Goal: Understand process/instructions: Learn how to perform a task or action

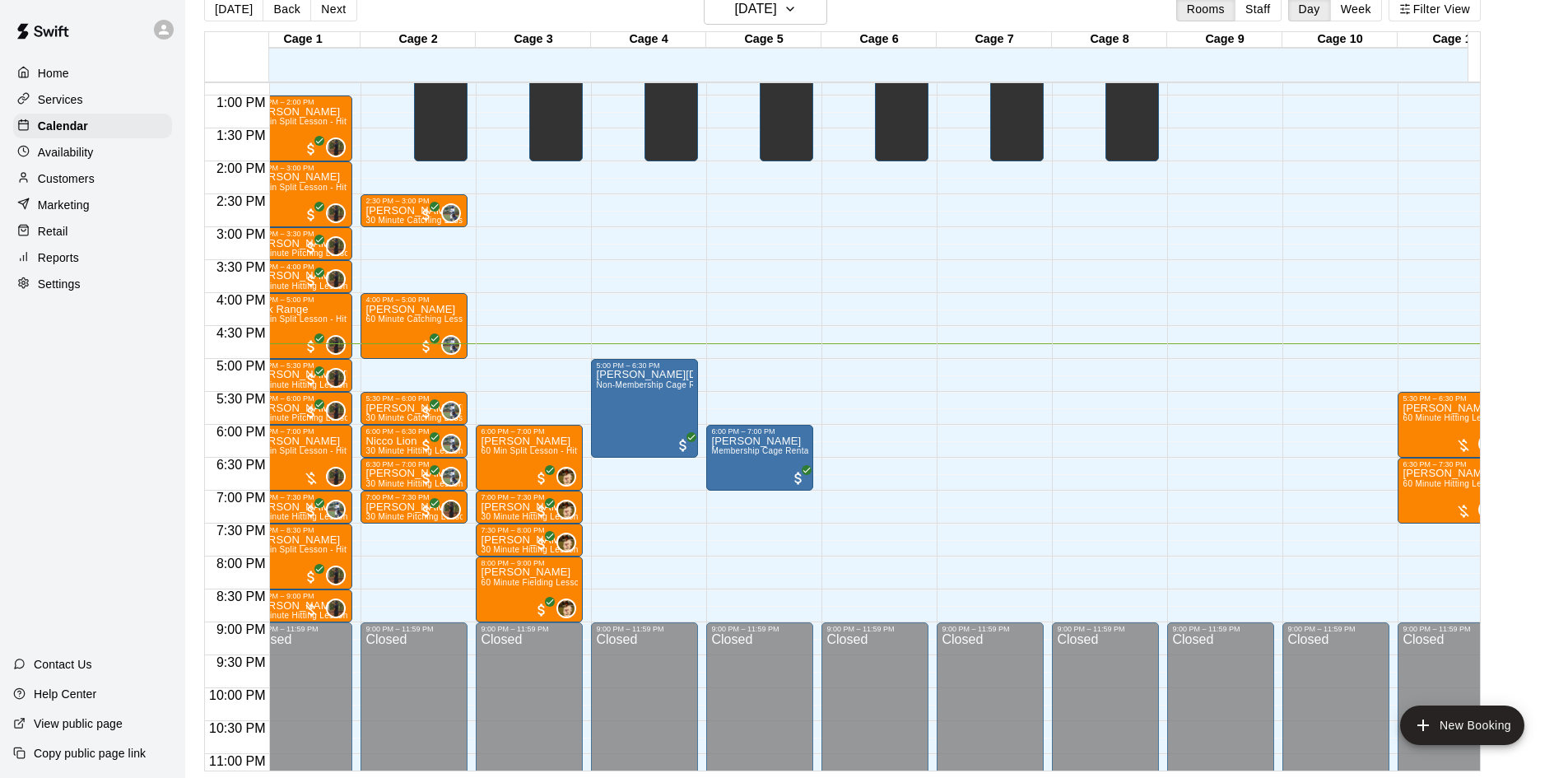
scroll to position [762, 24]
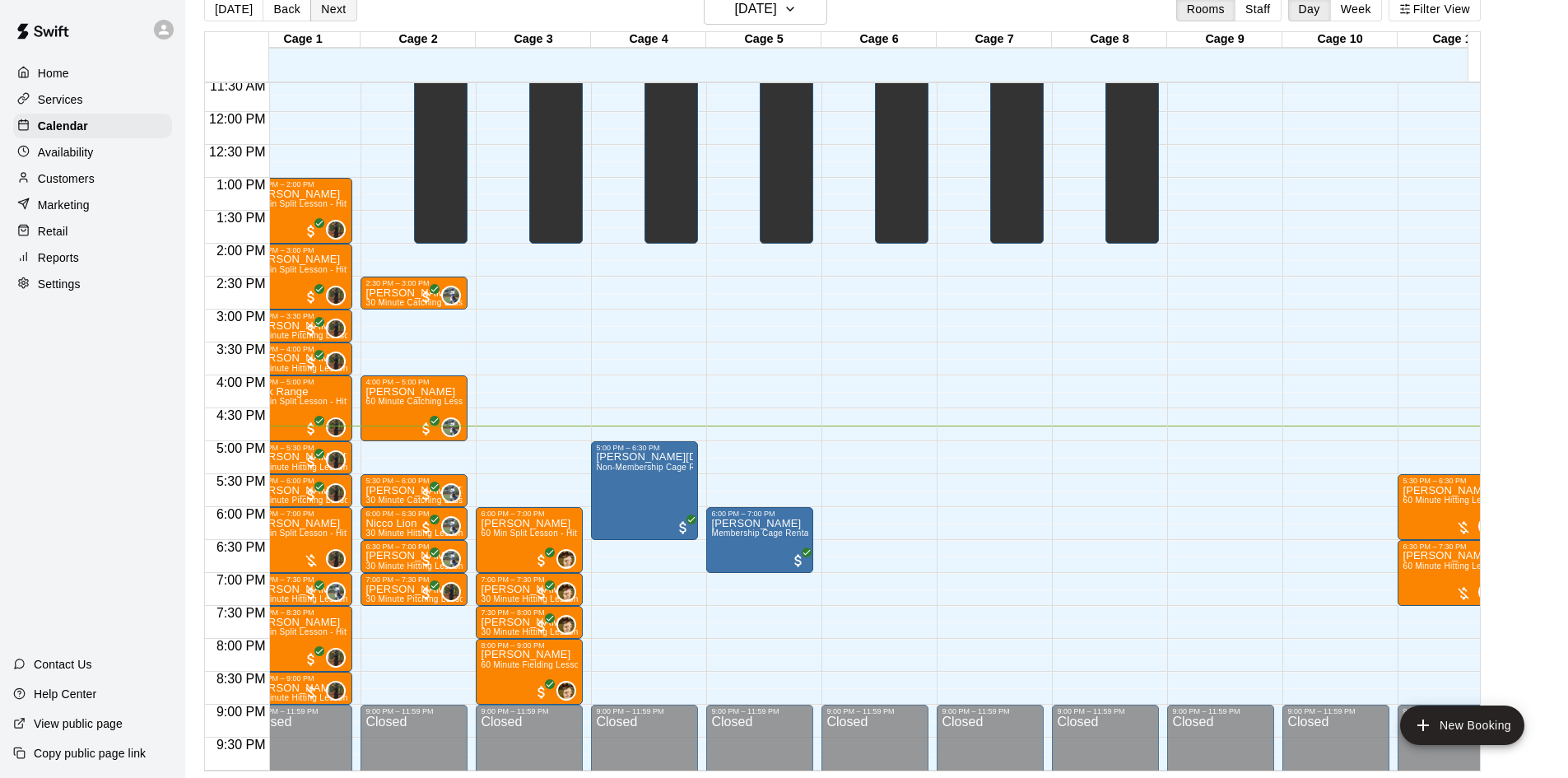
click at [340, 11] on button "Next" at bounding box center [334, 9] width 46 height 25
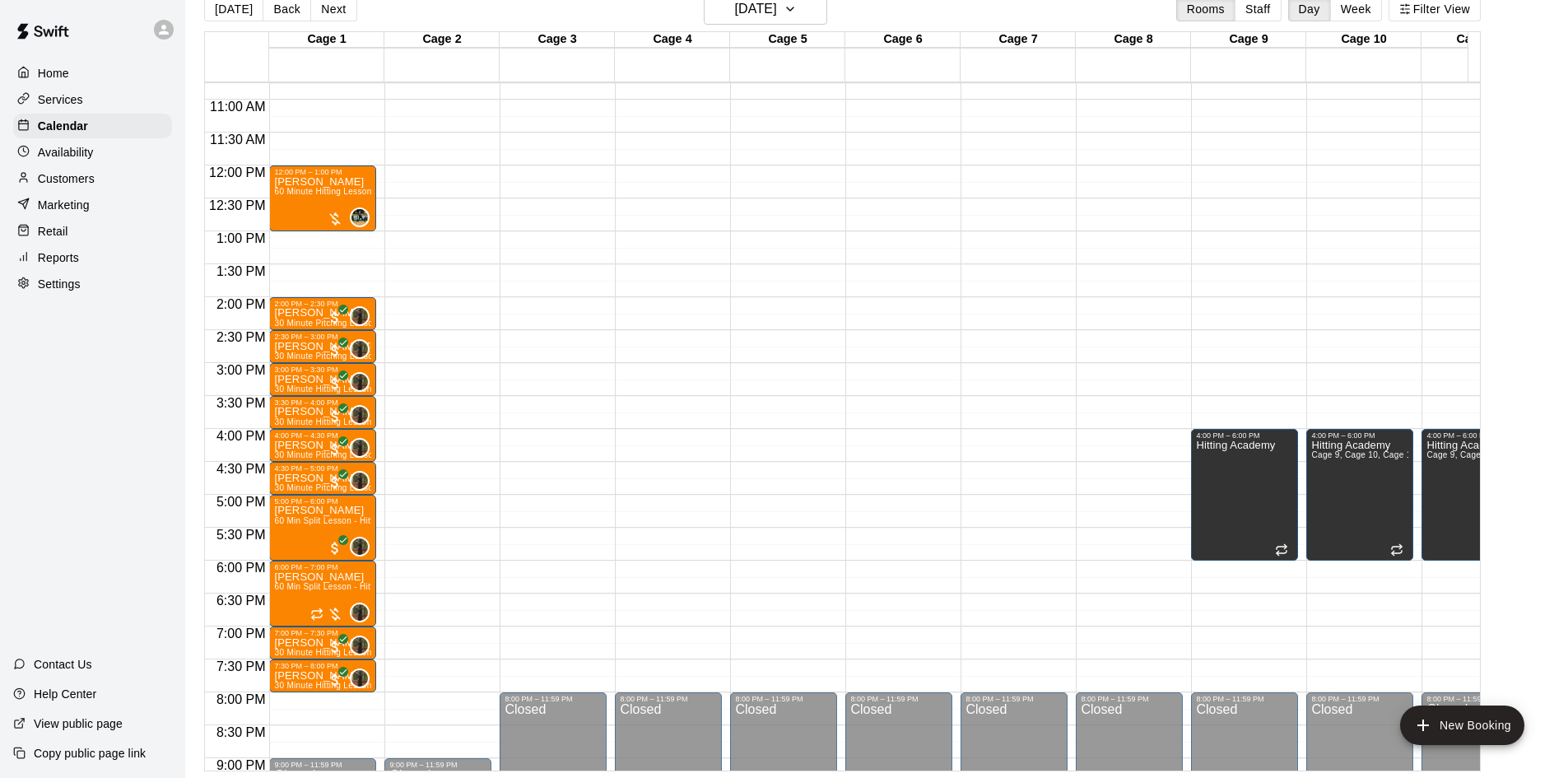
scroll to position [679, 0]
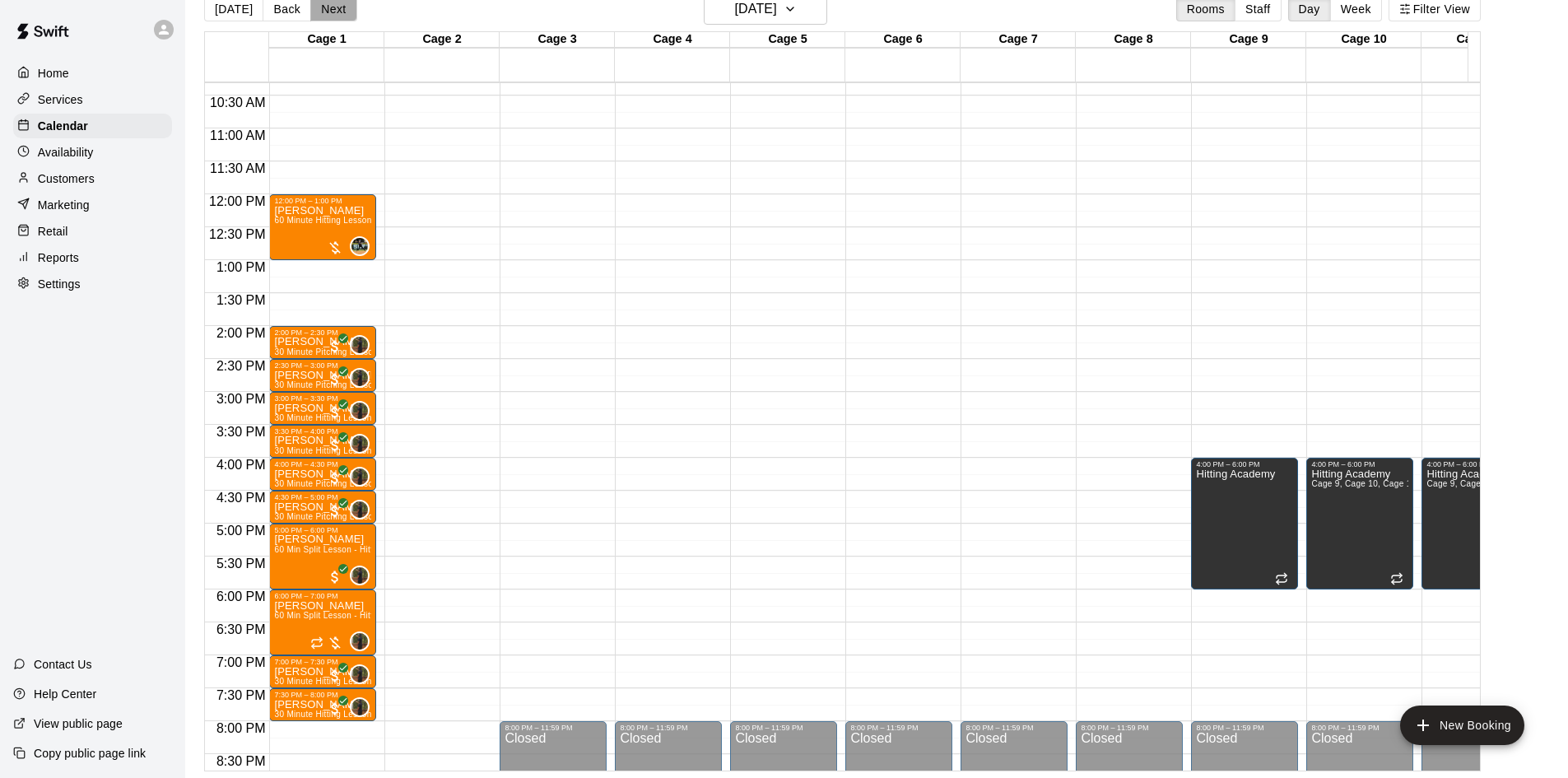
click at [329, 10] on button "Next" at bounding box center [334, 9] width 46 height 25
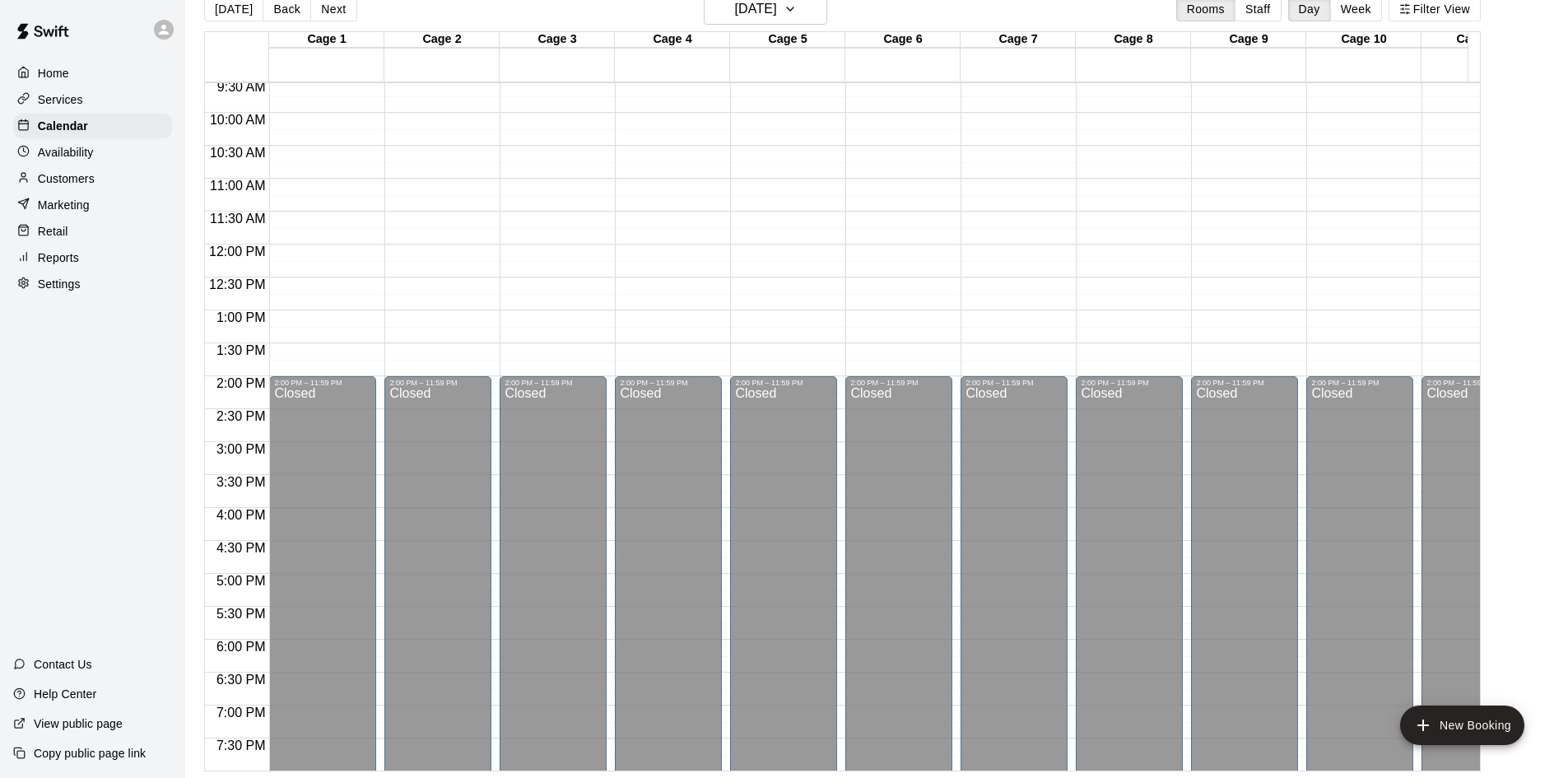
scroll to position [515, 0]
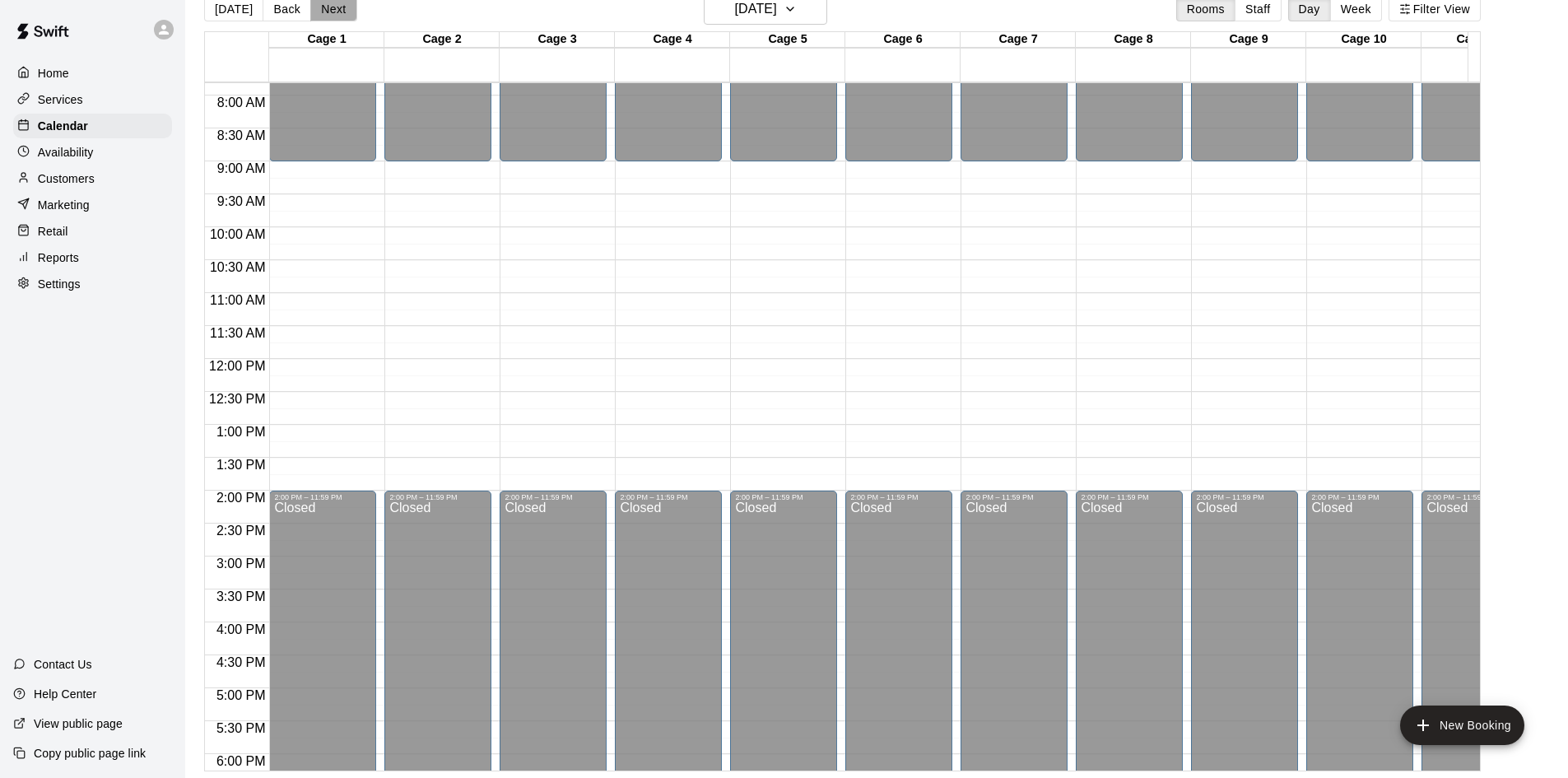
click at [339, 13] on button "Next" at bounding box center [334, 9] width 46 height 25
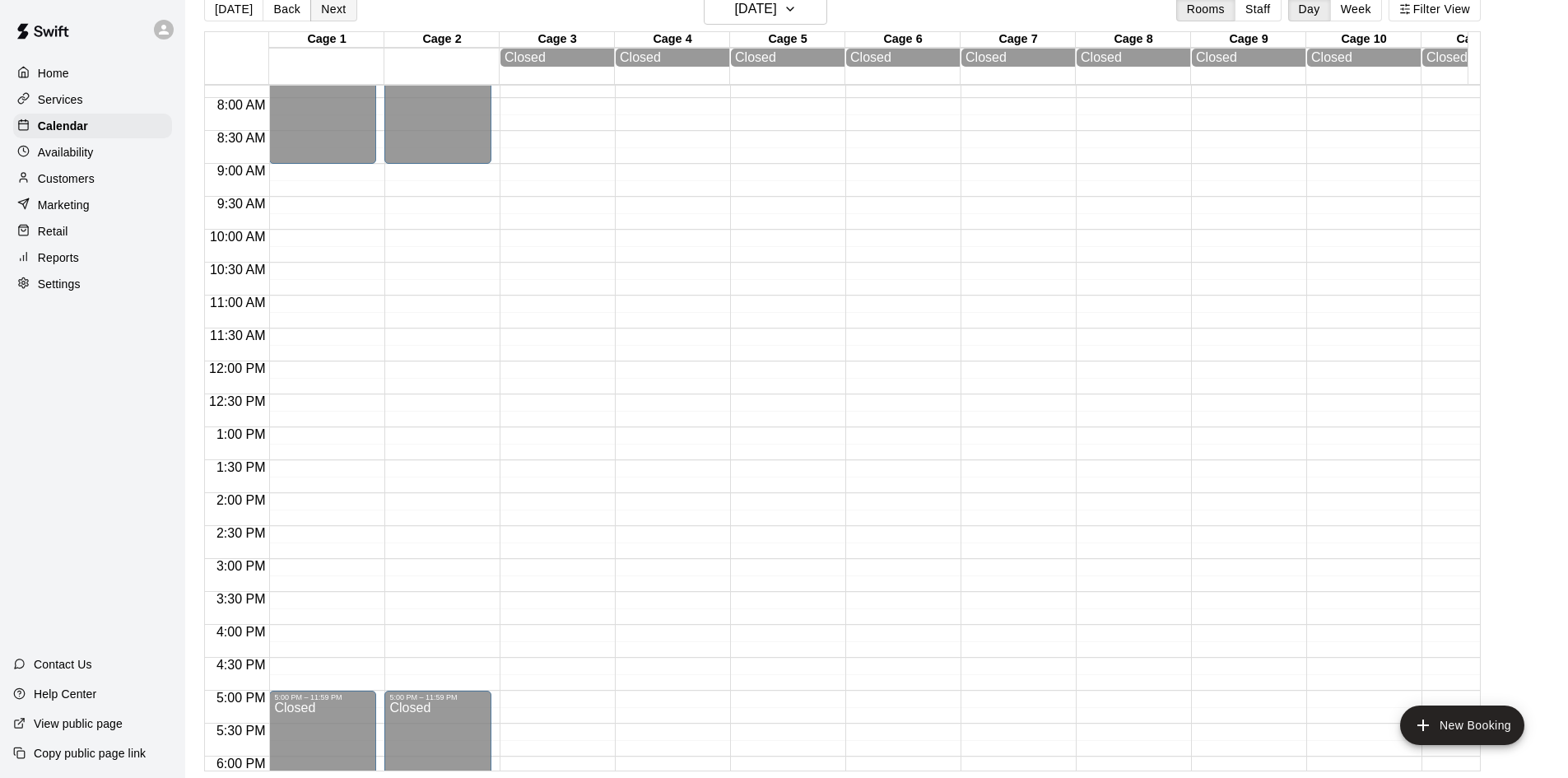
click at [335, 14] on button "Next" at bounding box center [334, 9] width 46 height 25
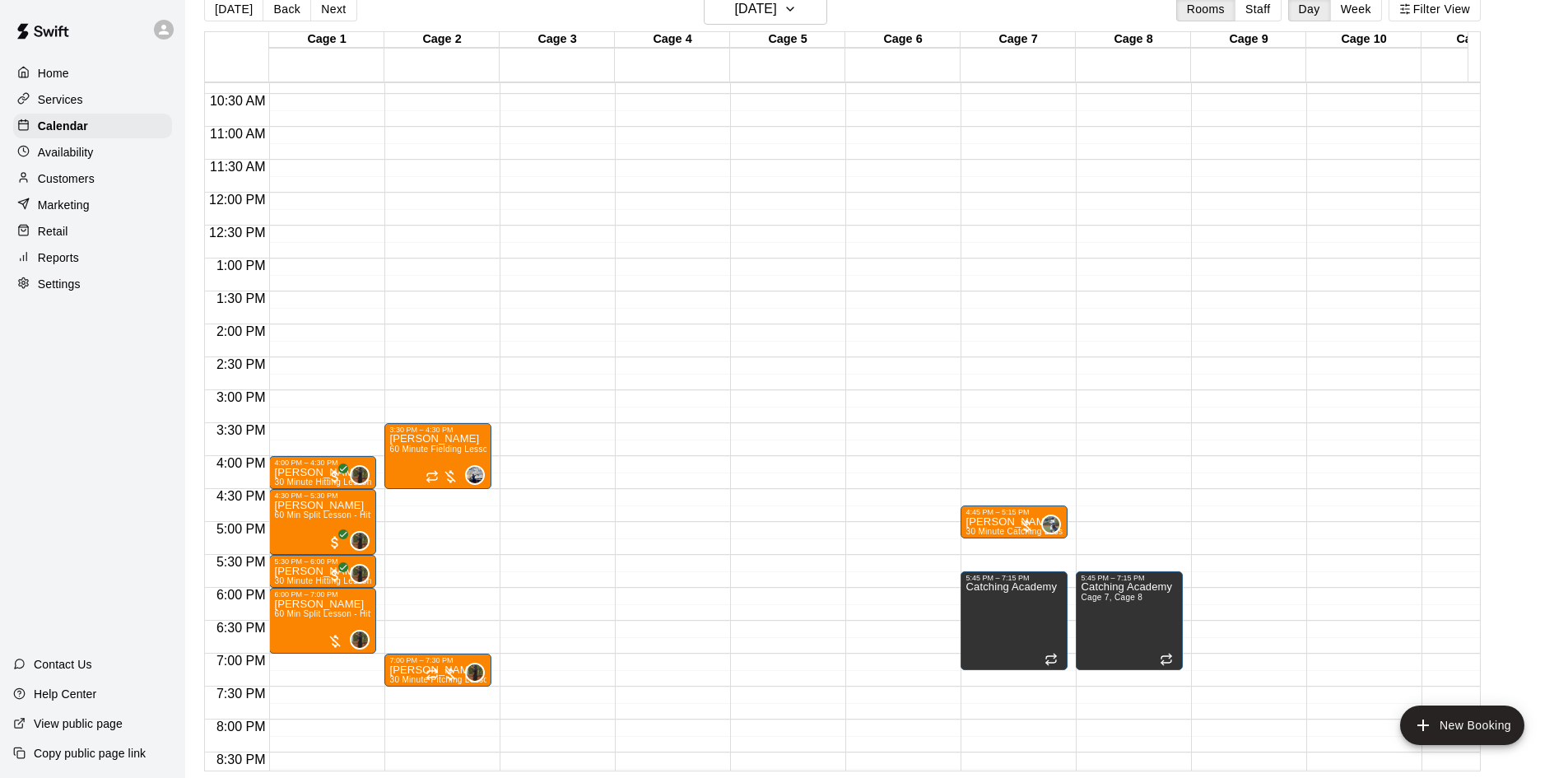
scroll to position [762, 0]
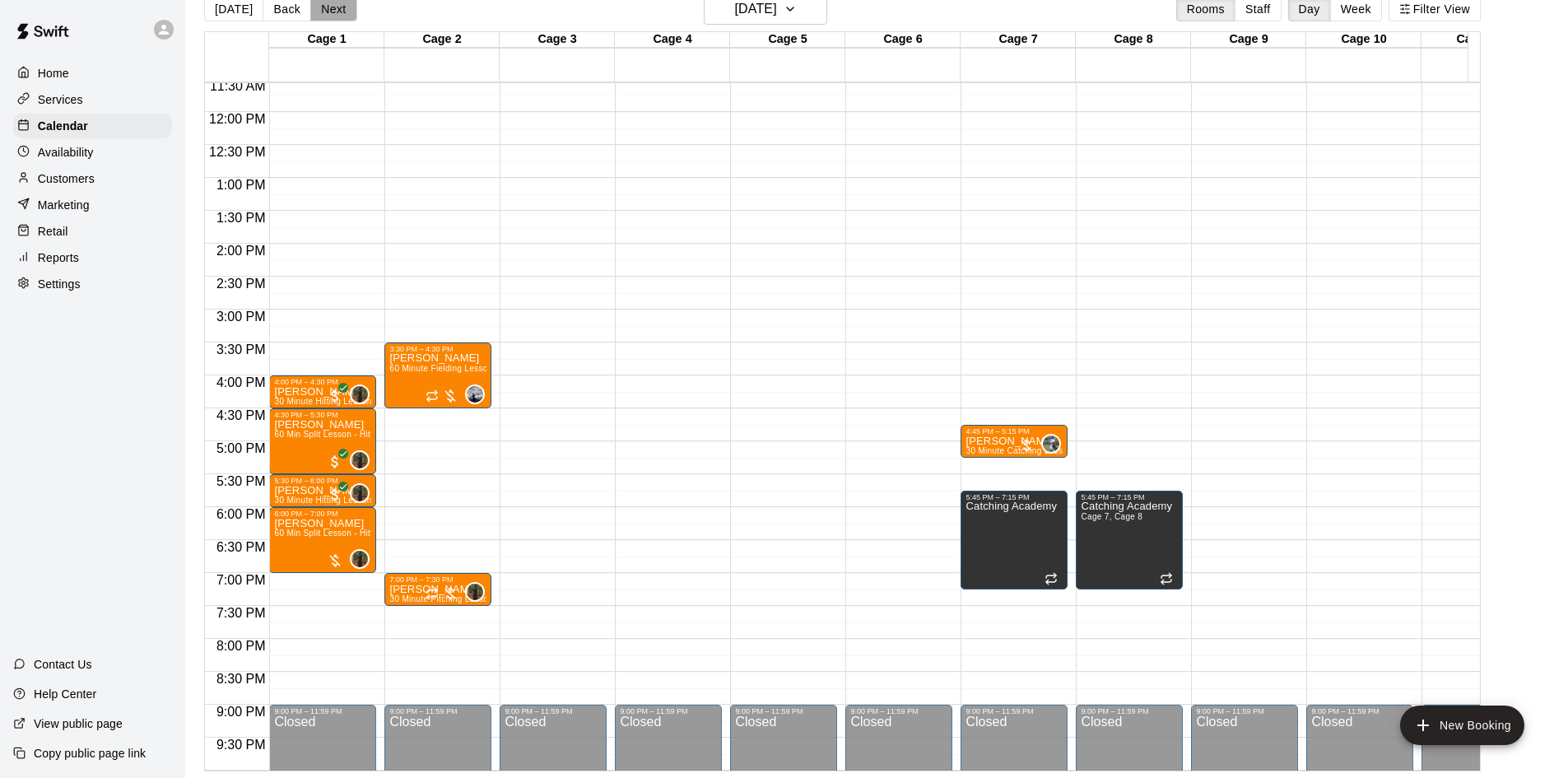
click at [331, 10] on button "Next" at bounding box center [334, 9] width 46 height 25
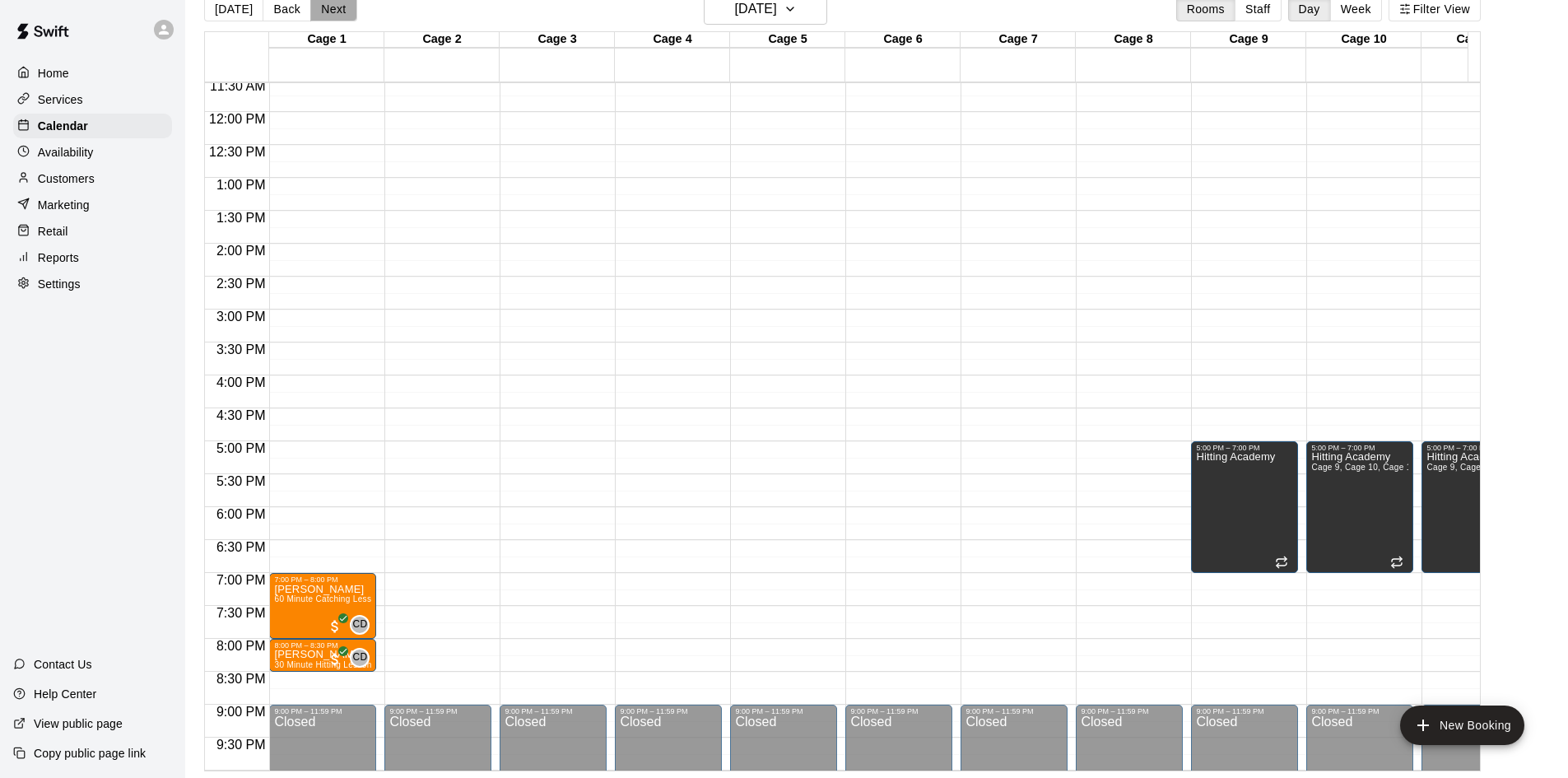
click at [332, 12] on button "Next" at bounding box center [334, 9] width 46 height 25
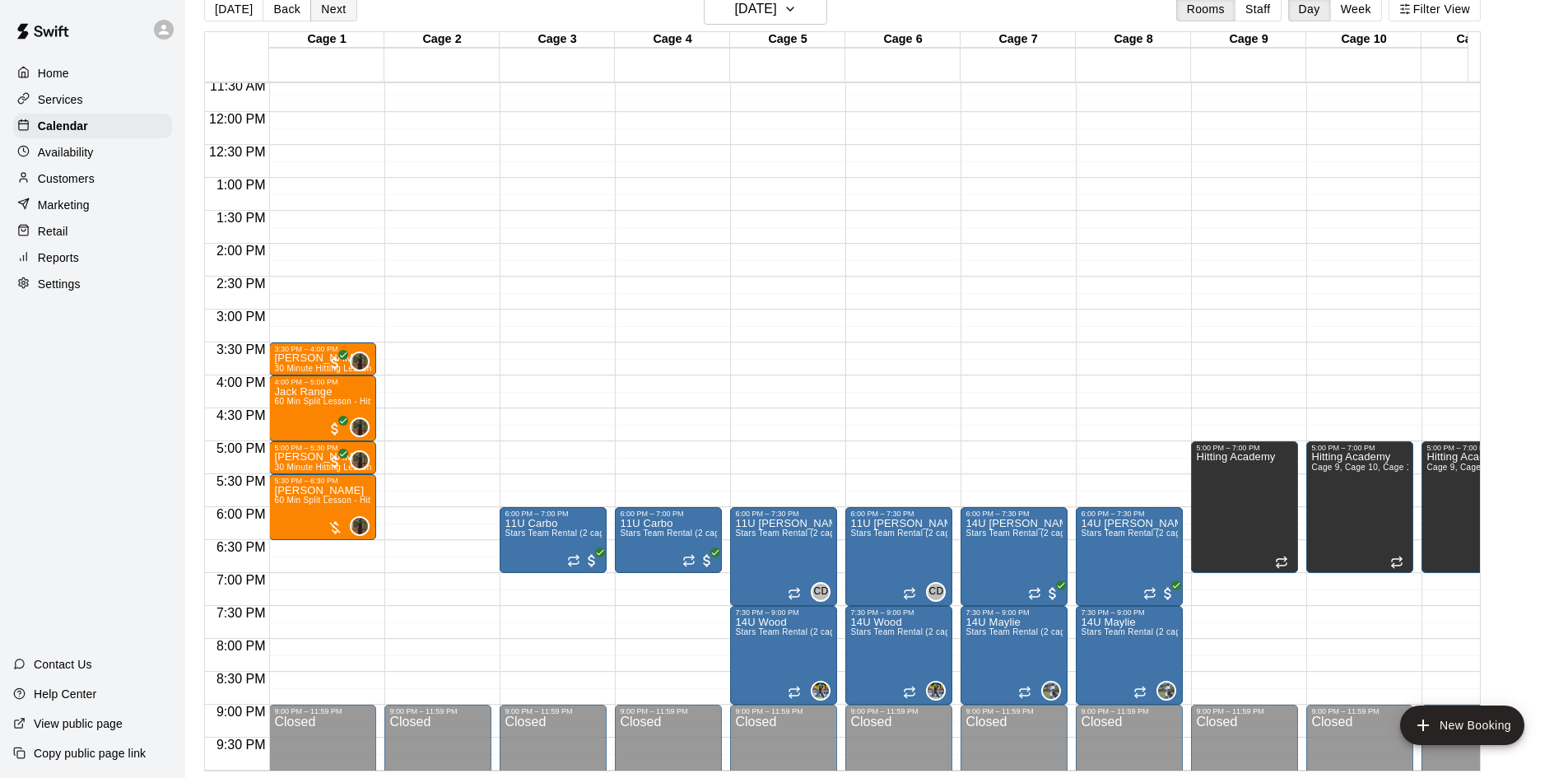
click at [341, 13] on button "Next" at bounding box center [334, 9] width 46 height 25
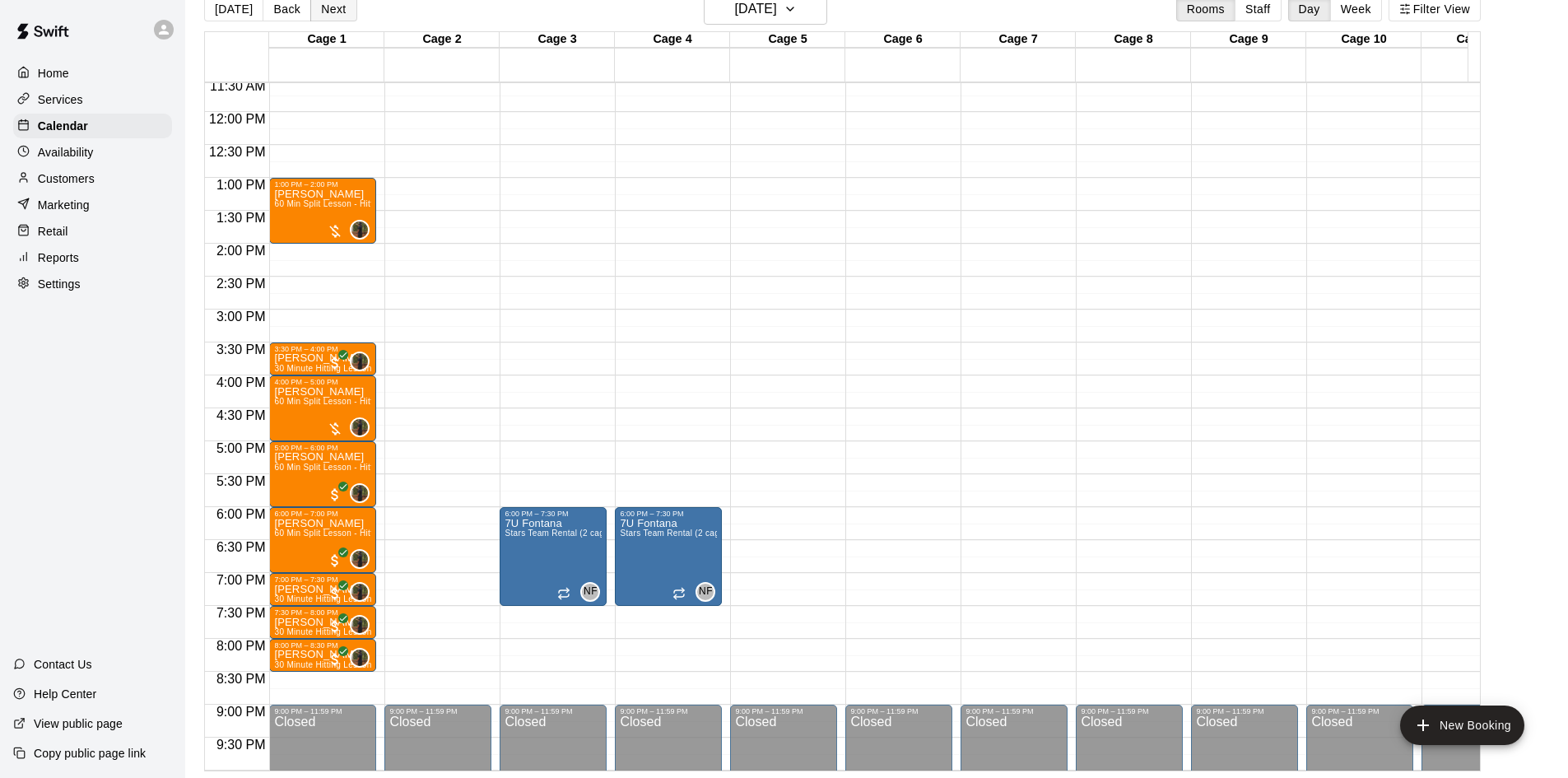
click at [325, 14] on button "Next" at bounding box center [334, 9] width 46 height 25
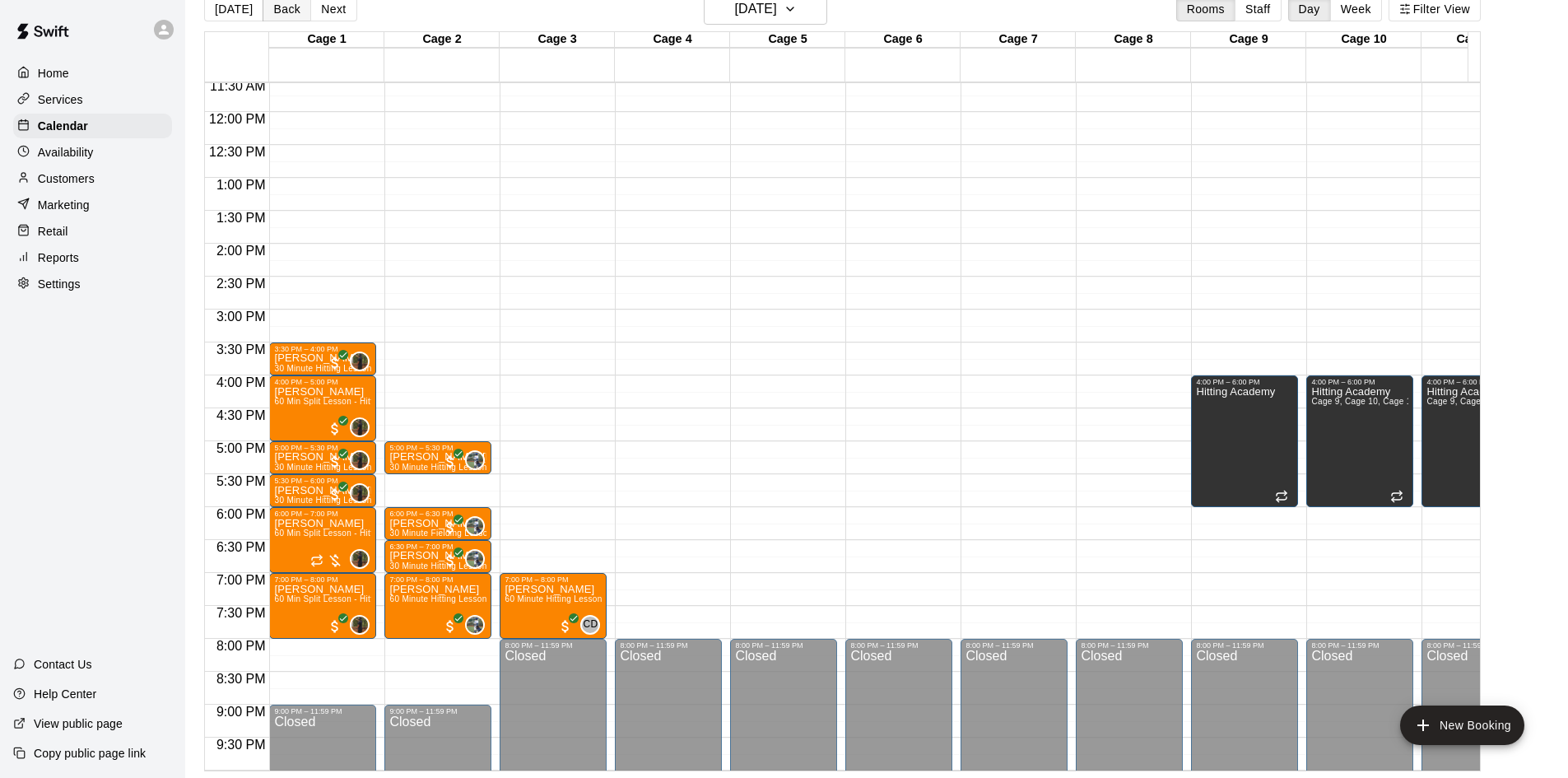
click at [276, 15] on button "Back" at bounding box center [286, 9] width 49 height 25
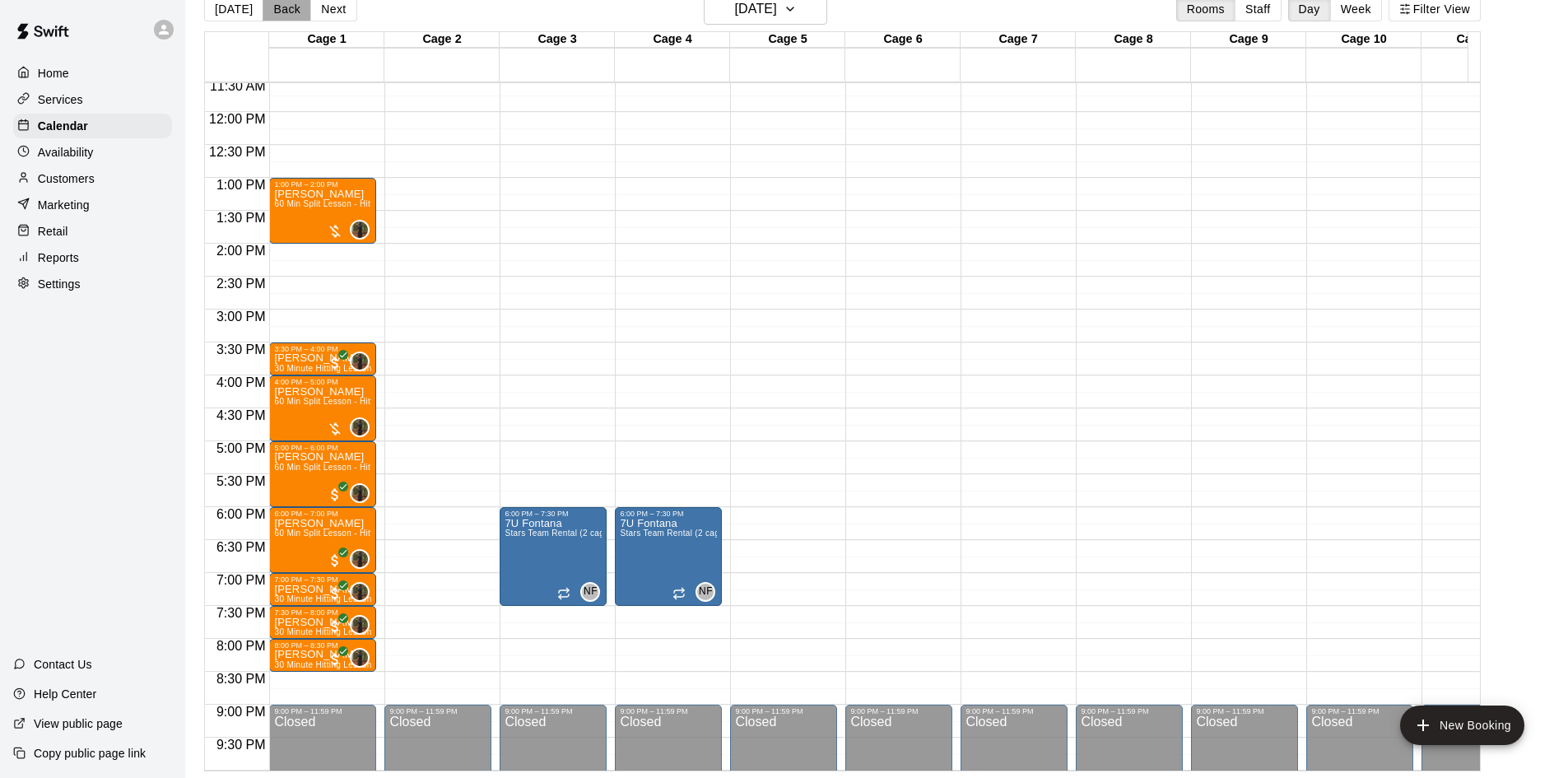
click at [276, 15] on button "Back" at bounding box center [286, 9] width 49 height 25
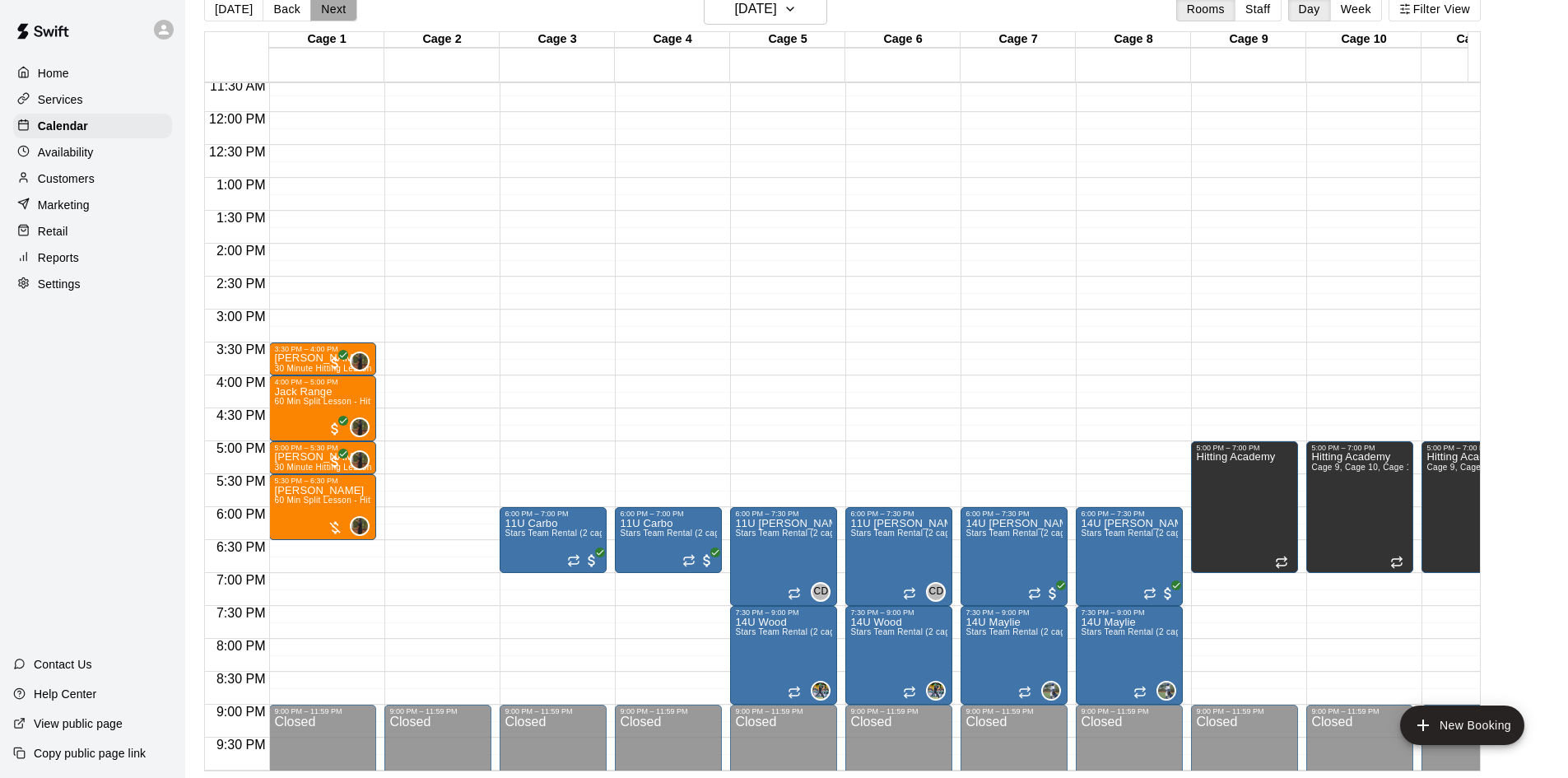
click at [331, 13] on button "Next" at bounding box center [334, 9] width 46 height 25
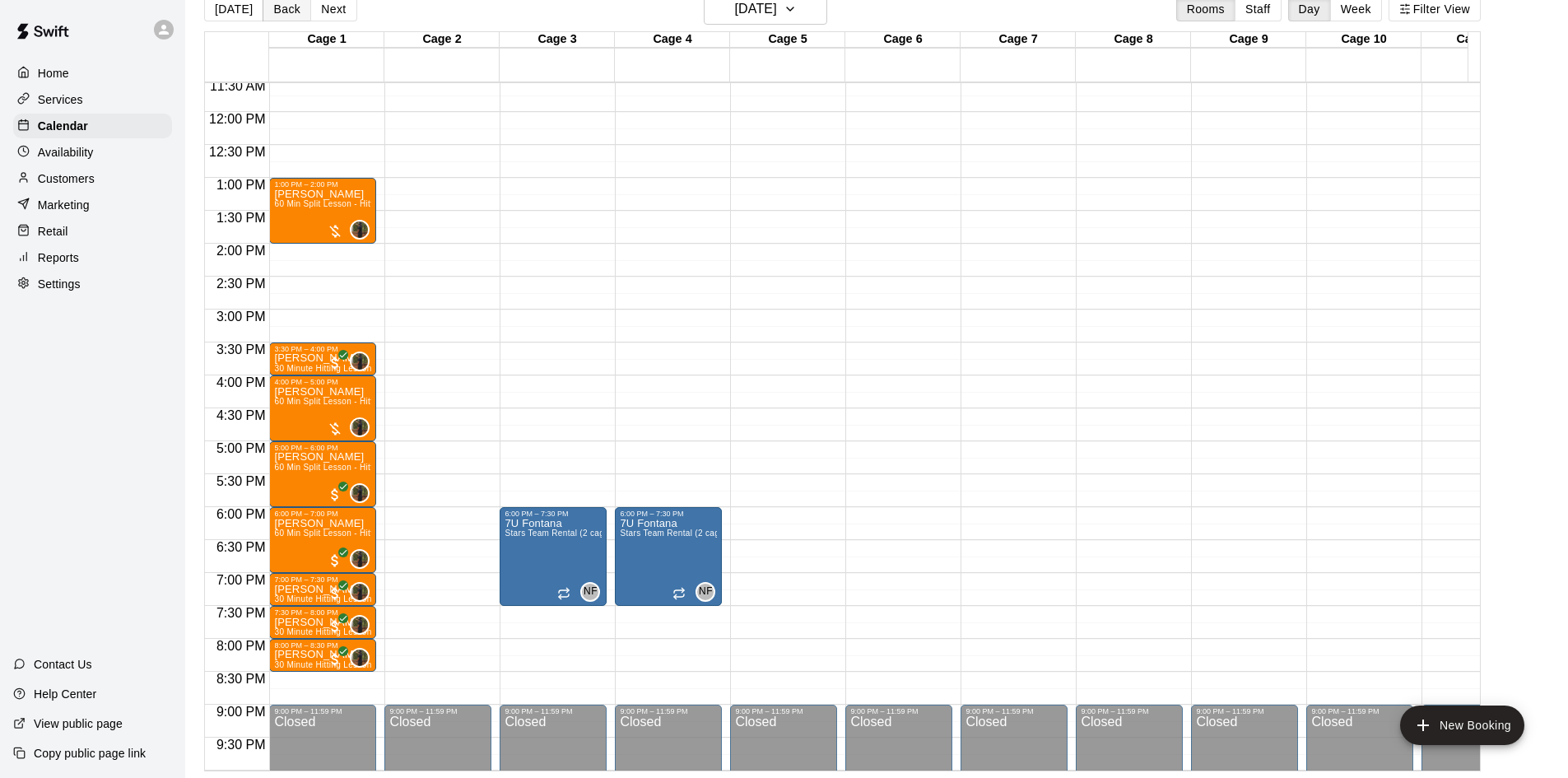
click at [281, 10] on button "Back" at bounding box center [286, 9] width 49 height 25
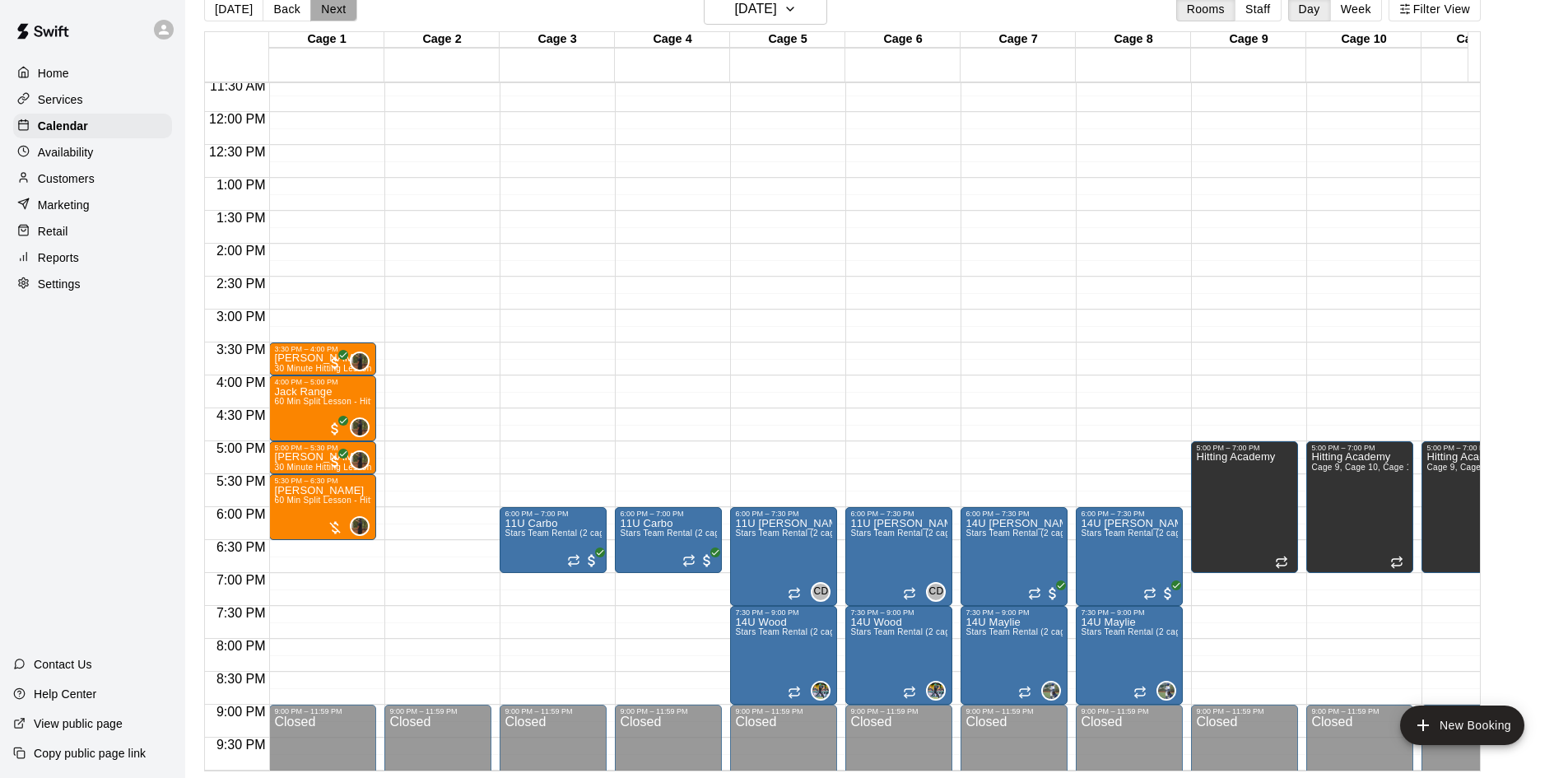
click at [324, 13] on button "Next" at bounding box center [334, 9] width 46 height 25
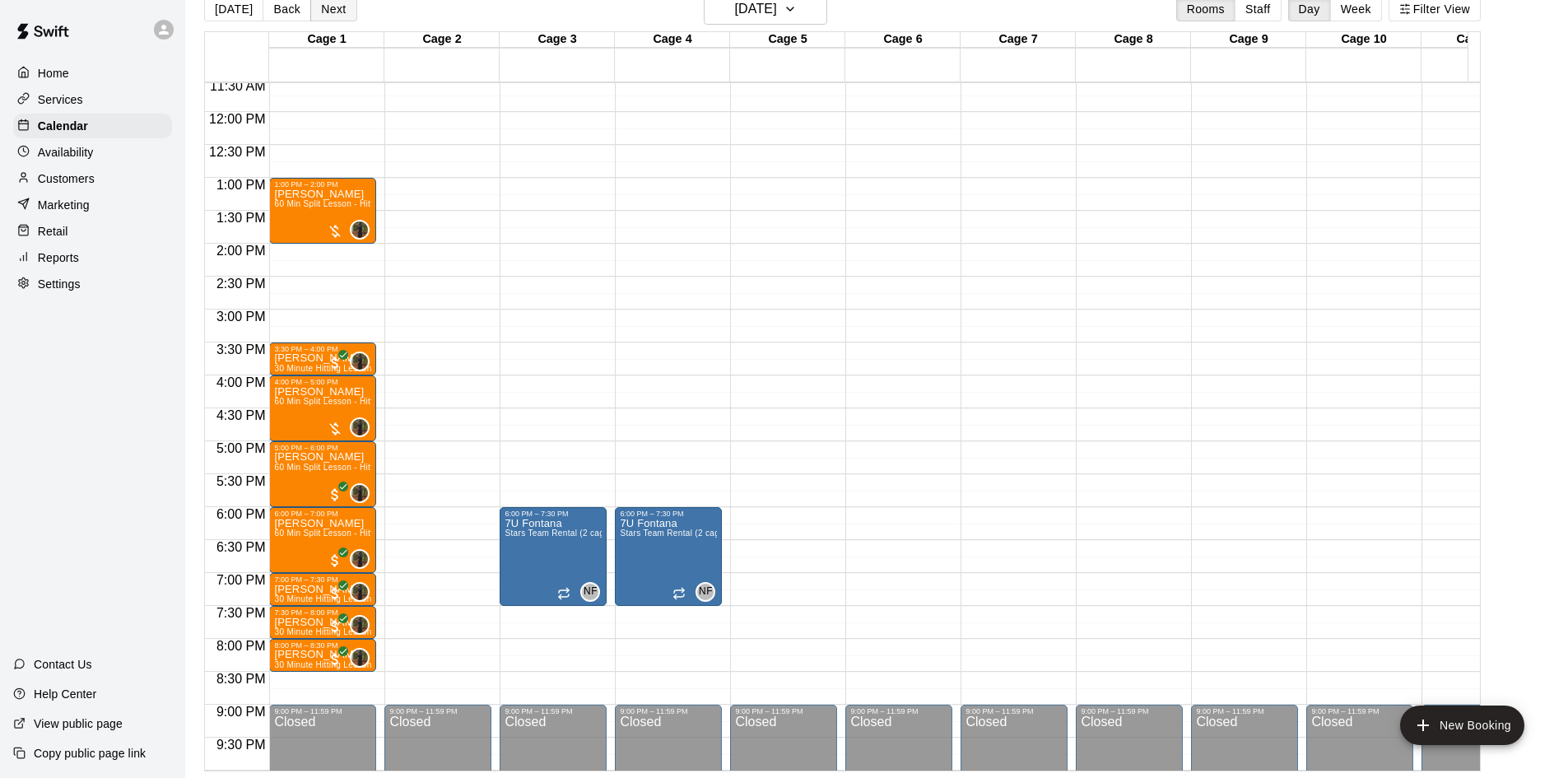
click at [324, 13] on button "Next" at bounding box center [334, 9] width 46 height 25
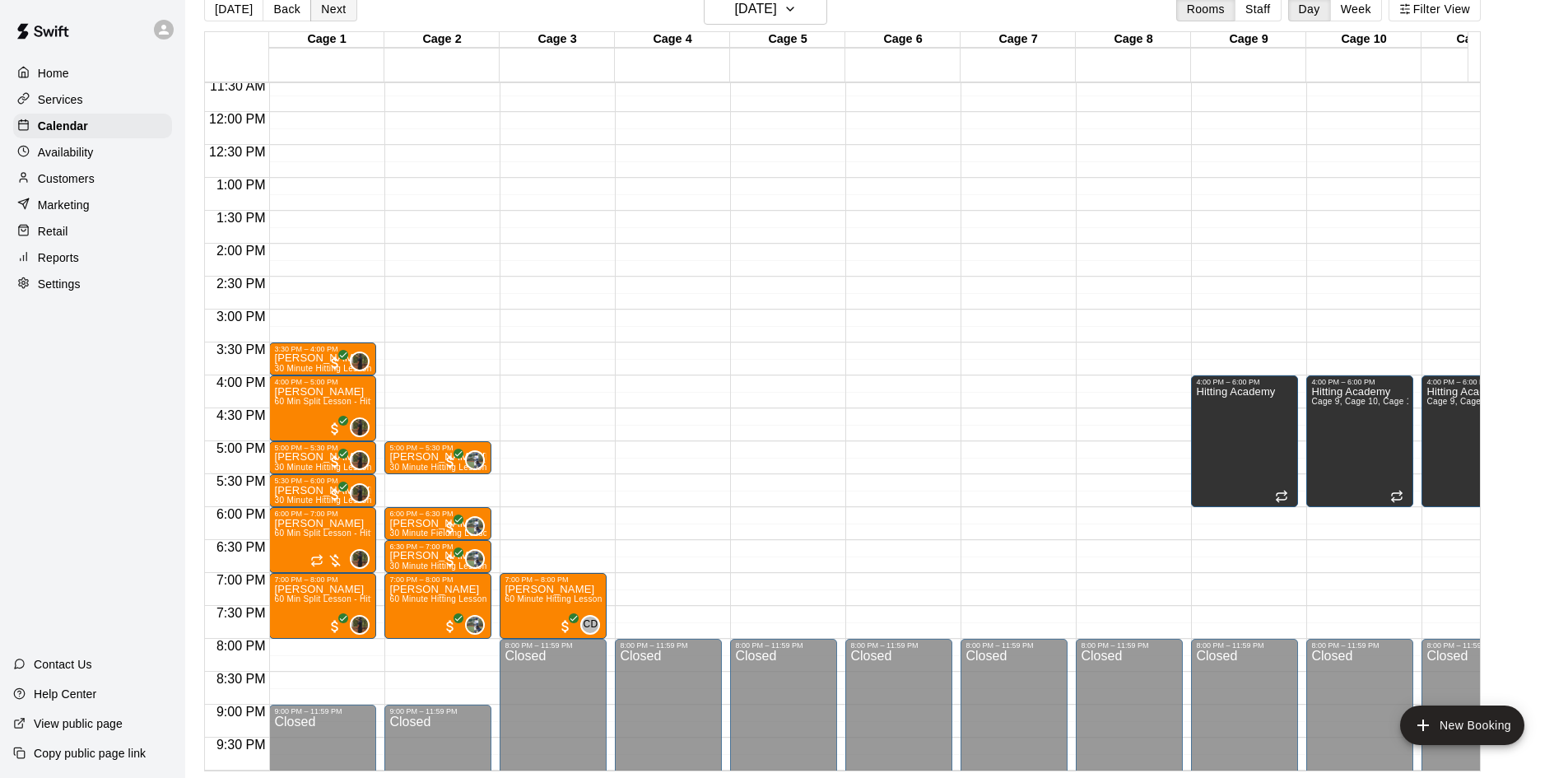
click at [324, 13] on button "Next" at bounding box center [334, 9] width 46 height 25
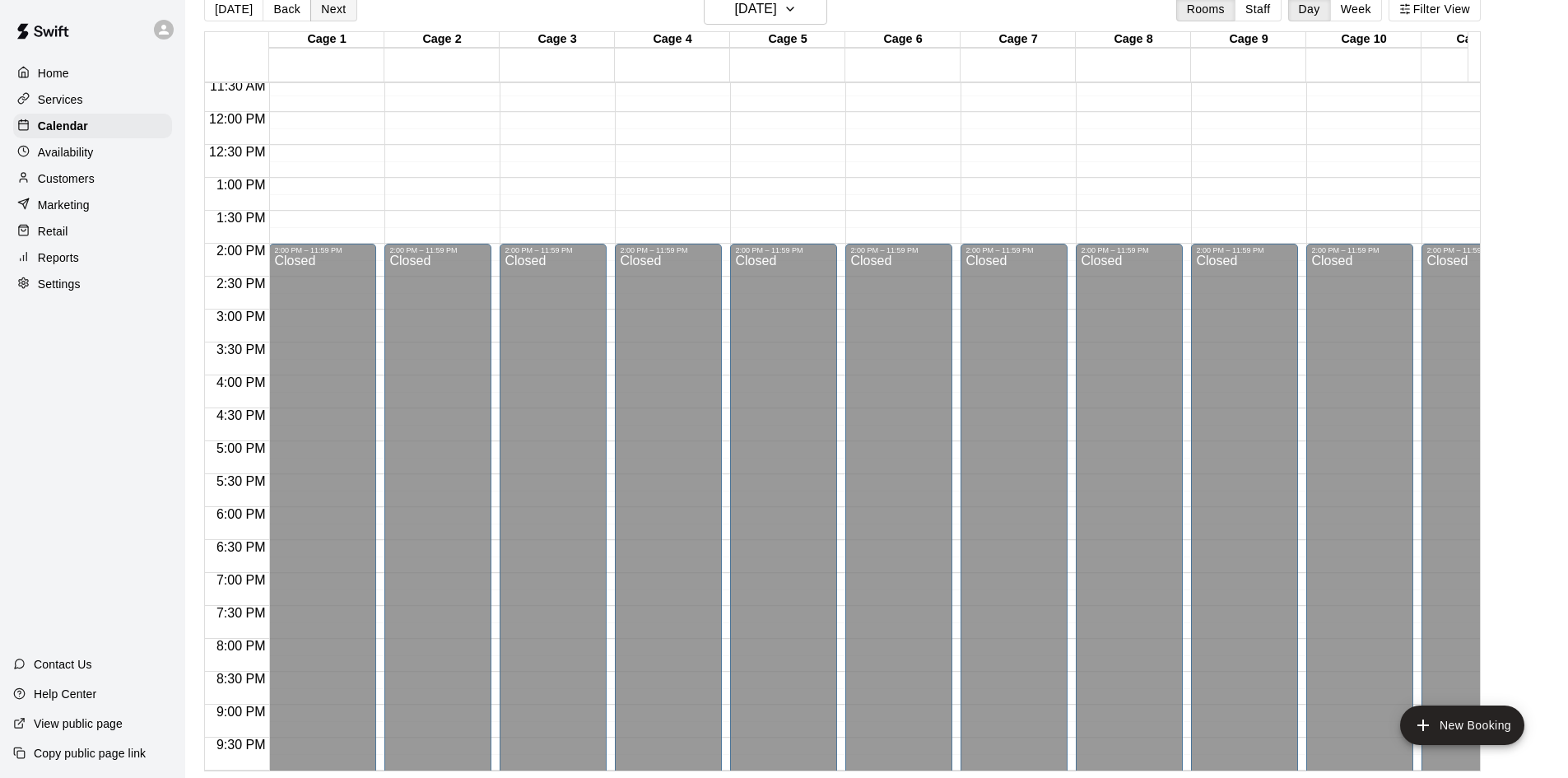
click at [324, 13] on button "Next" at bounding box center [334, 9] width 46 height 25
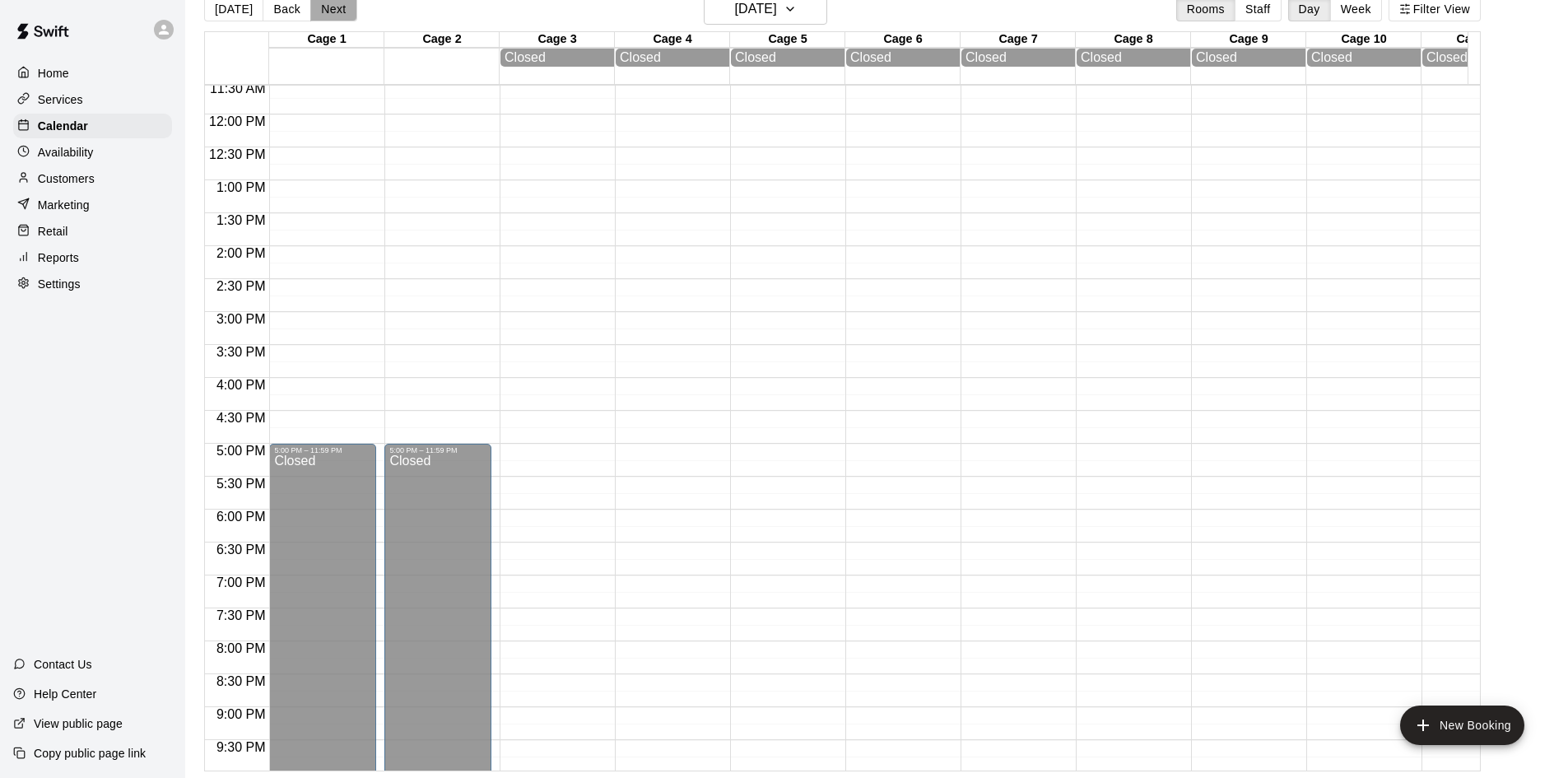
click at [324, 13] on button "Next" at bounding box center [334, 9] width 46 height 25
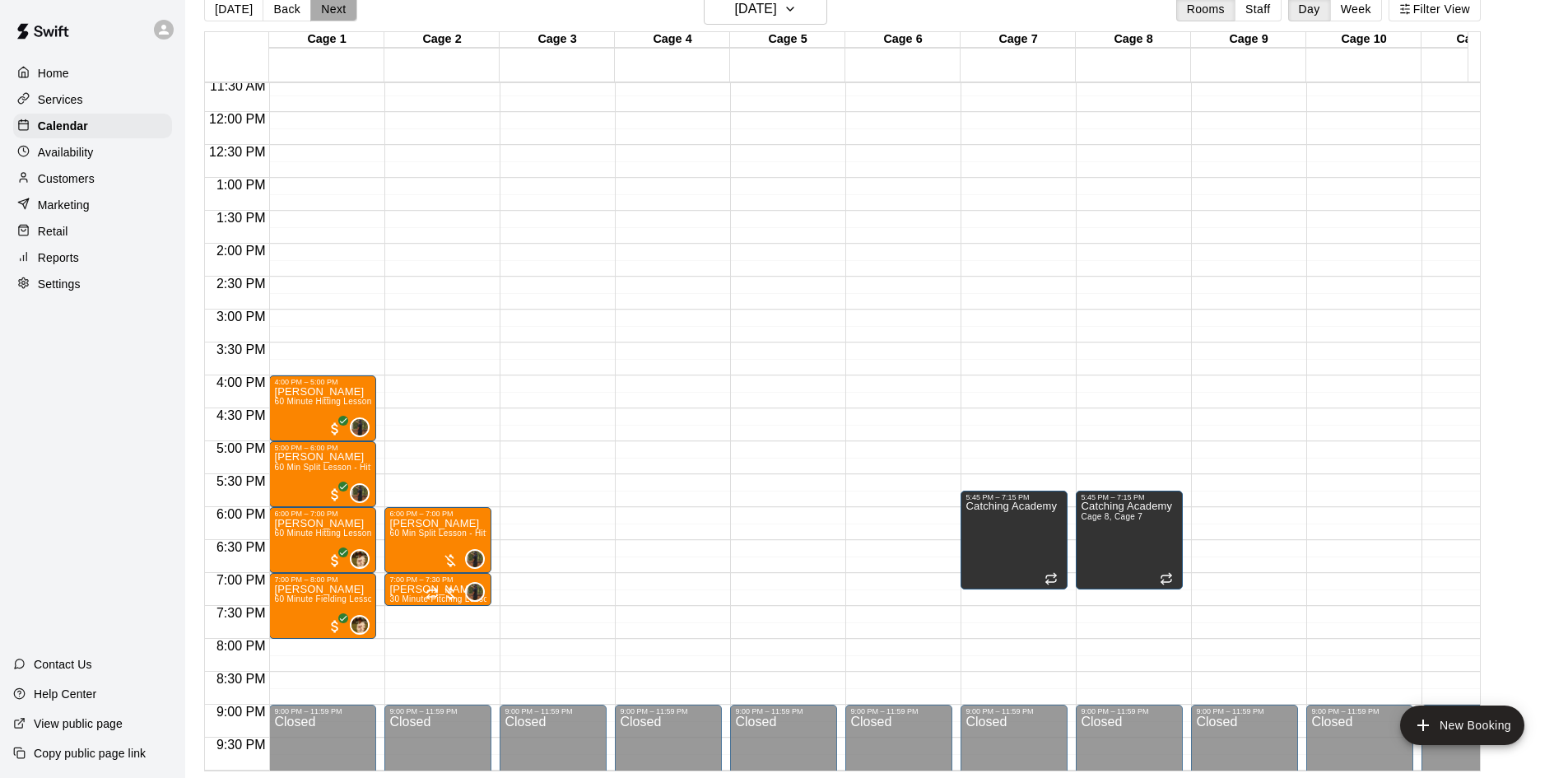
click at [324, 13] on button "Next" at bounding box center [334, 9] width 46 height 25
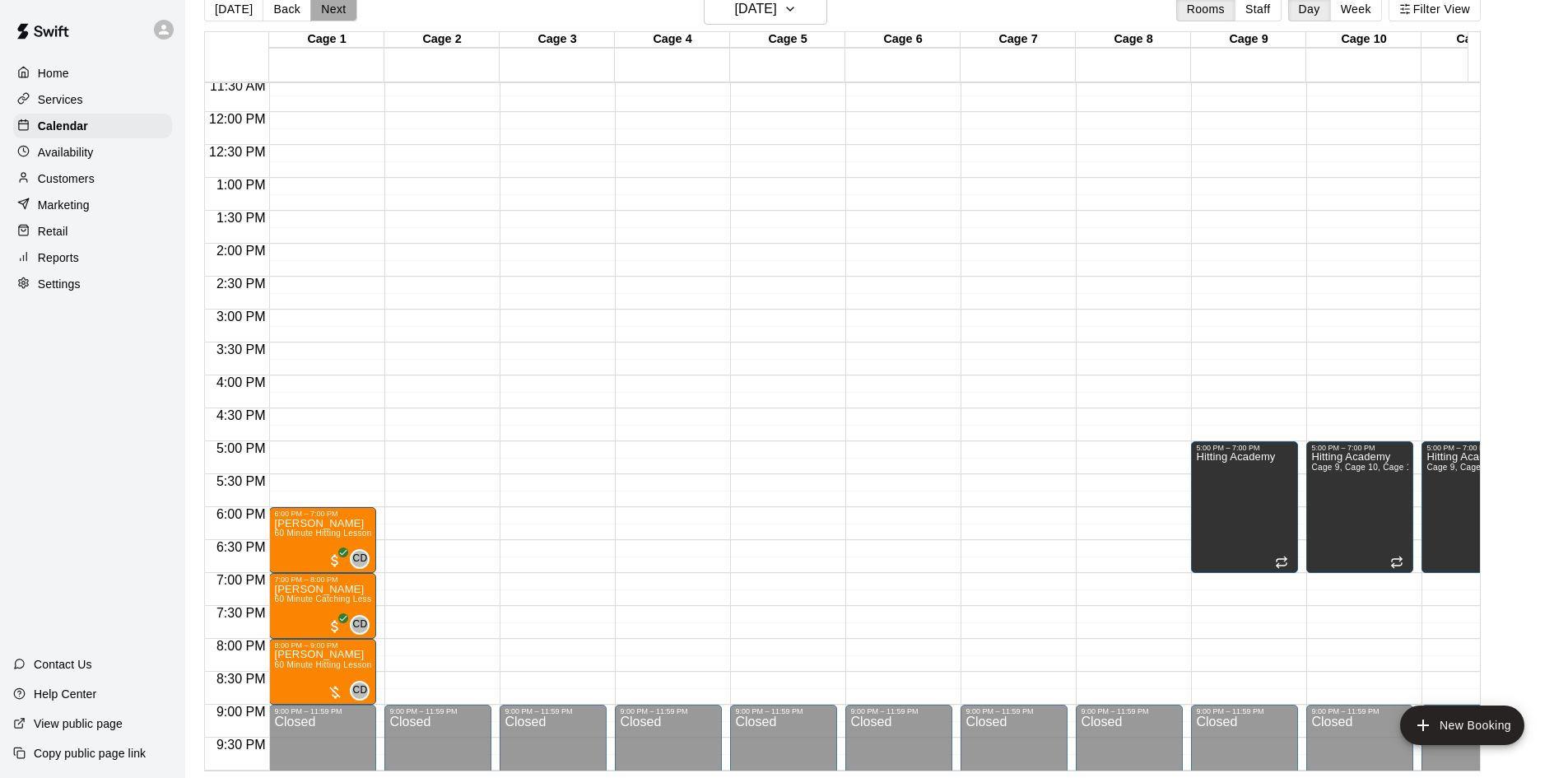
click at [324, 13] on button "Next" at bounding box center [334, 9] width 46 height 25
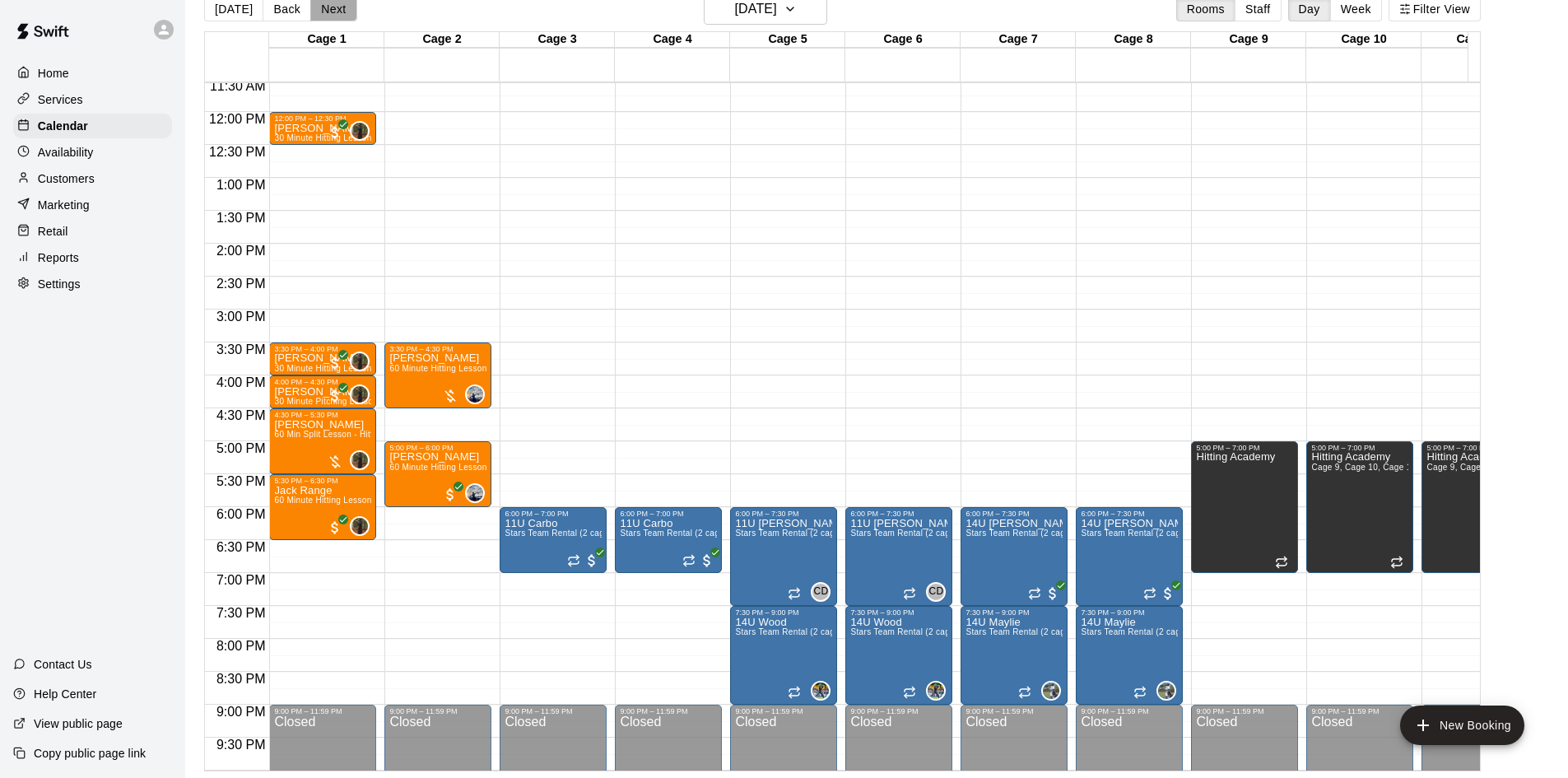
click at [324, 13] on button "Next" at bounding box center [334, 9] width 46 height 25
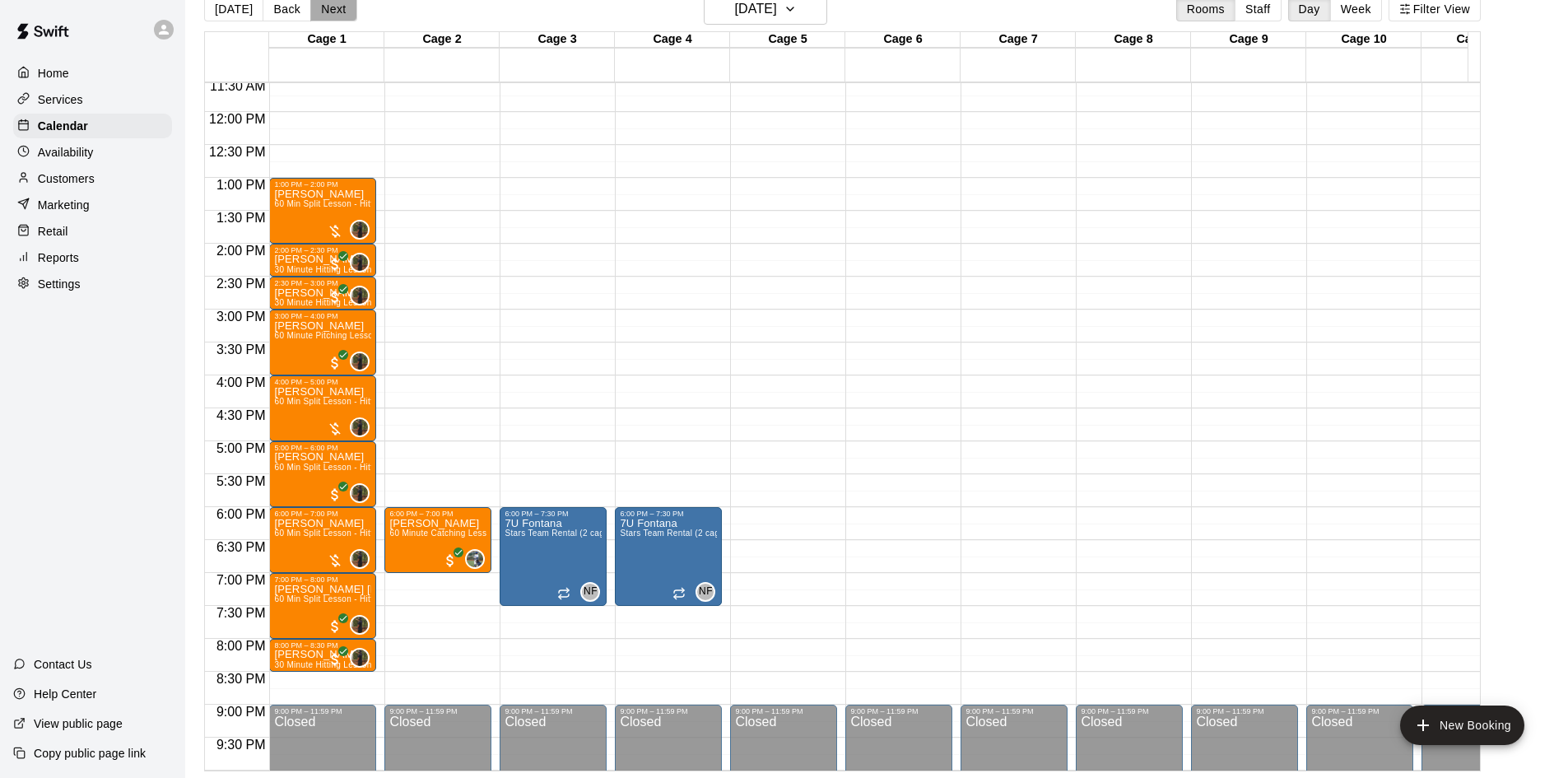
click at [324, 13] on button "Next" at bounding box center [334, 9] width 46 height 25
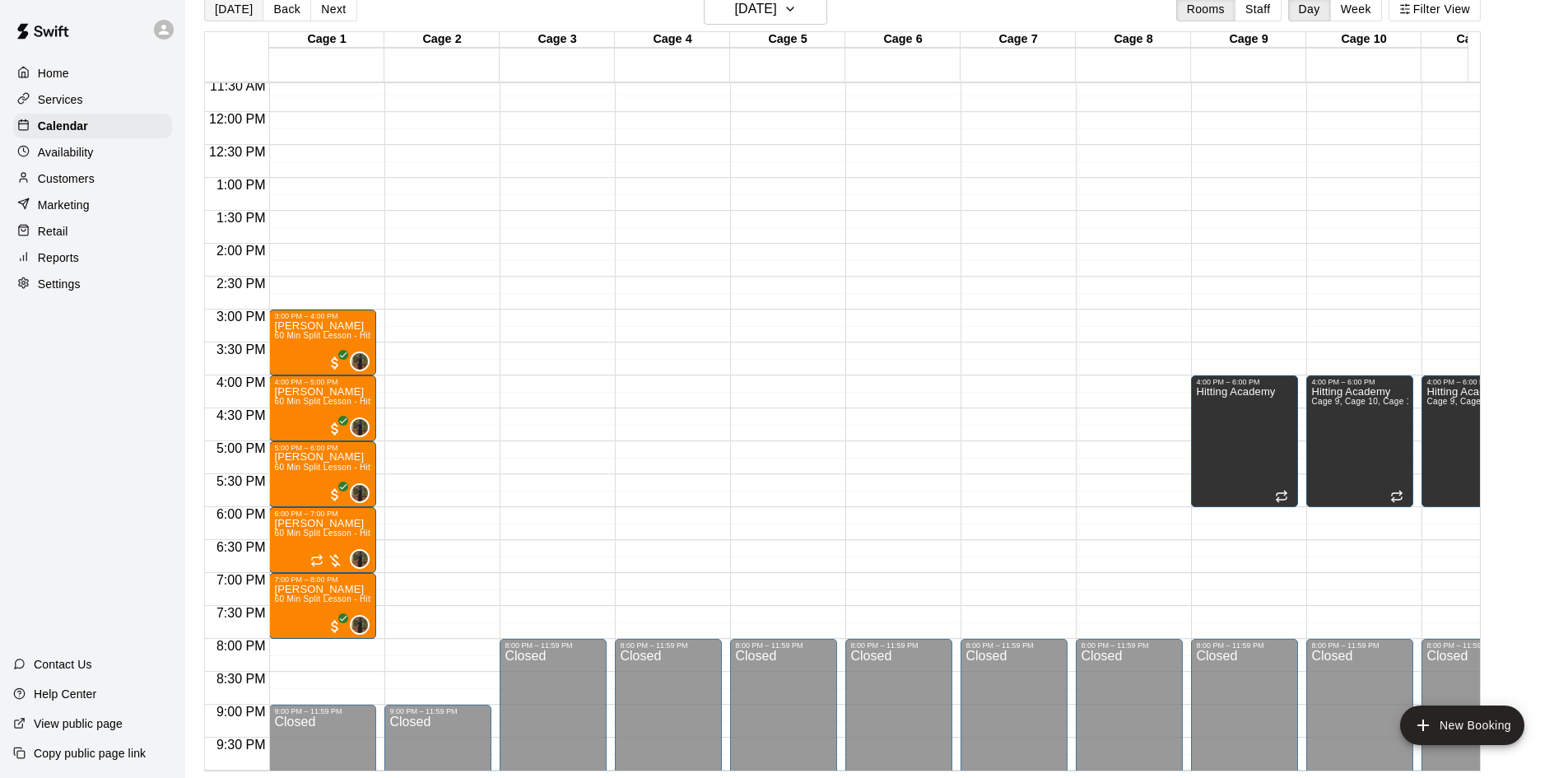
click at [234, 12] on button "[DATE]" at bounding box center [233, 9] width 59 height 25
